Goal: Find specific page/section: Find specific page/section

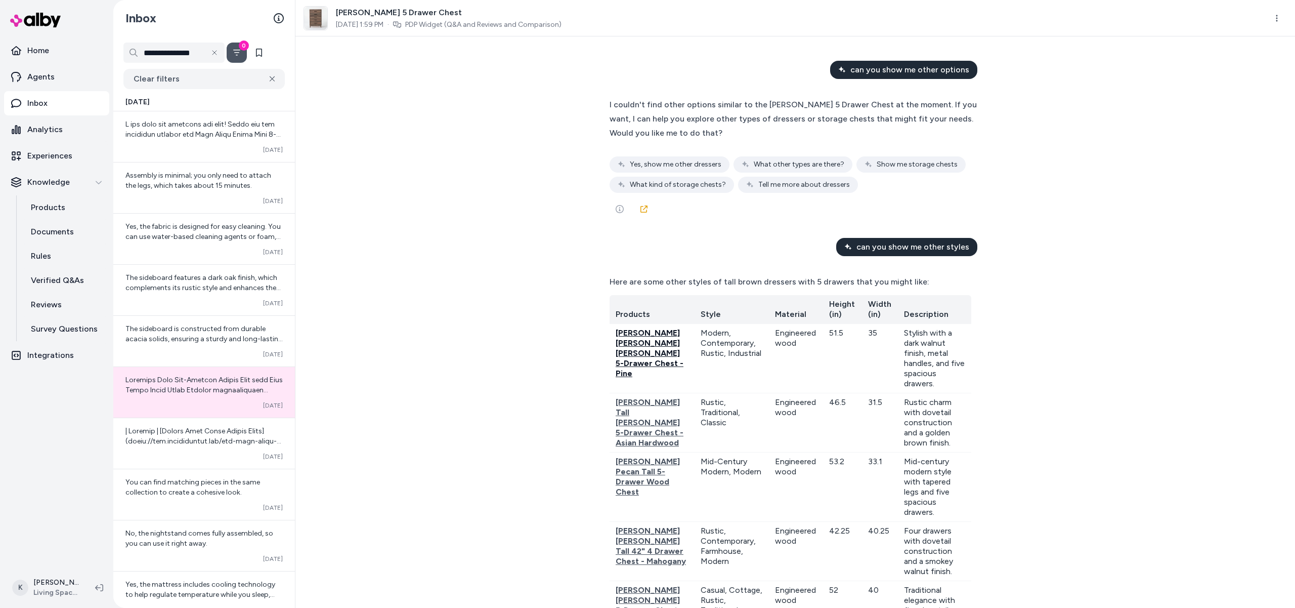
click at [638, 365] on span "[PERSON_NAME] [PERSON_NAME] [PERSON_NAME] 5-Drawer Chest - Pine" at bounding box center [650, 353] width 68 height 50
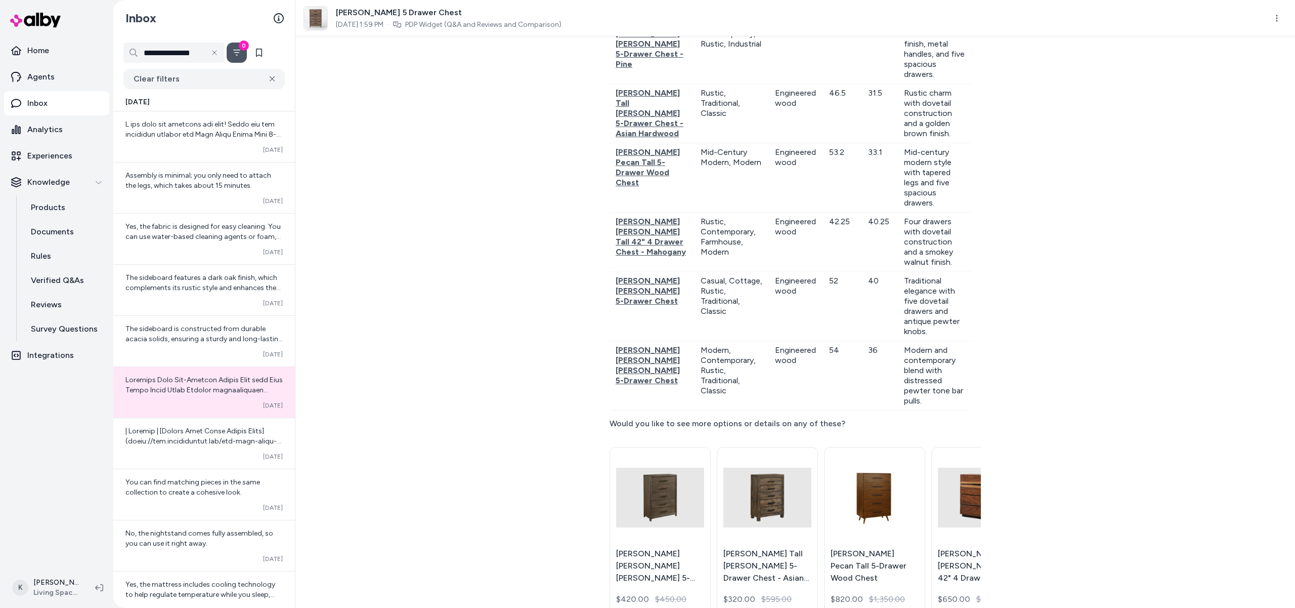
scroll to position [313, 0]
